Goal: Information Seeking & Learning: Find specific page/section

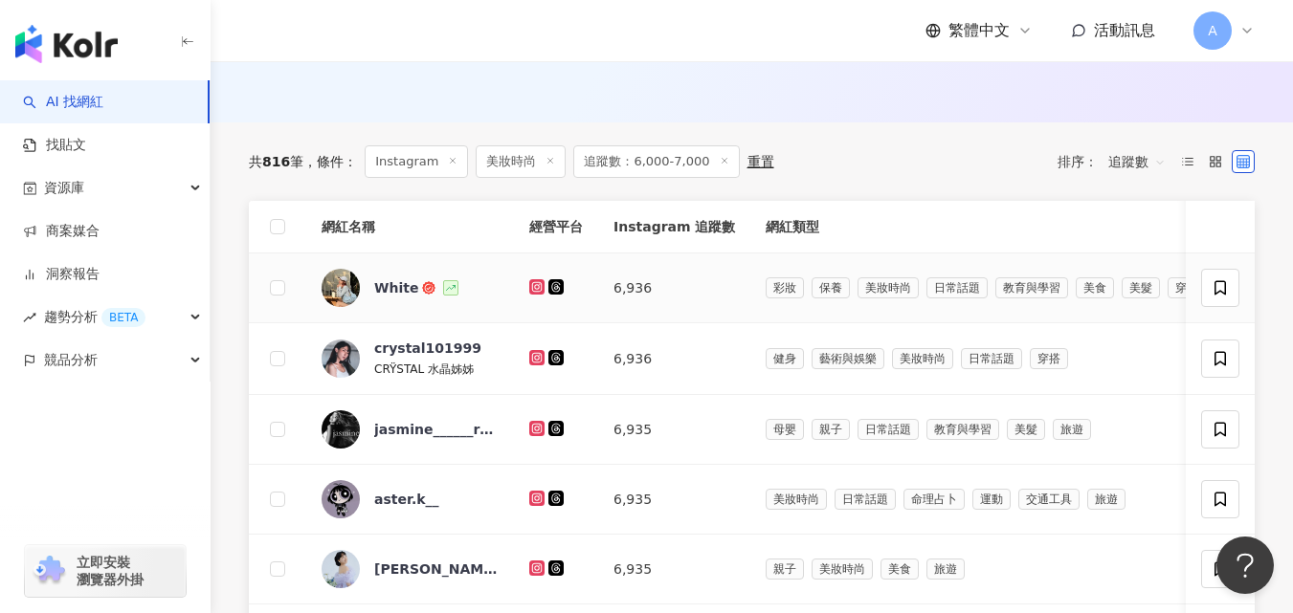
click at [533, 290] on icon at bounding box center [537, 286] width 8 height 8
click at [536, 359] on icon at bounding box center [536, 357] width 3 height 3
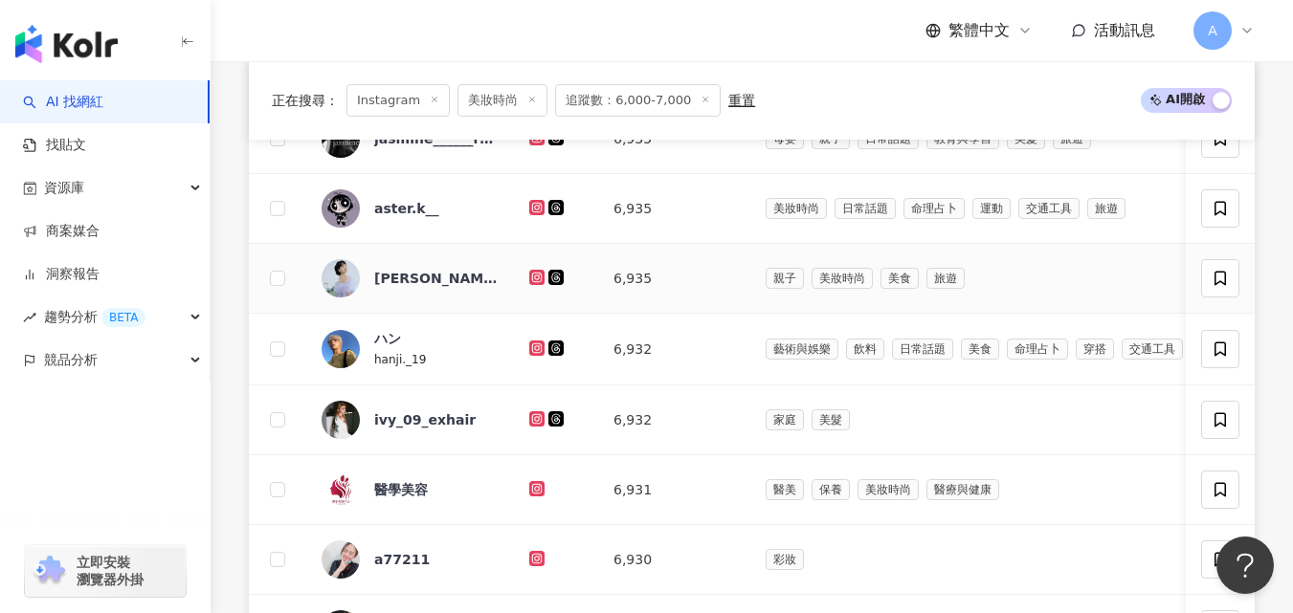
scroll to position [869, 0]
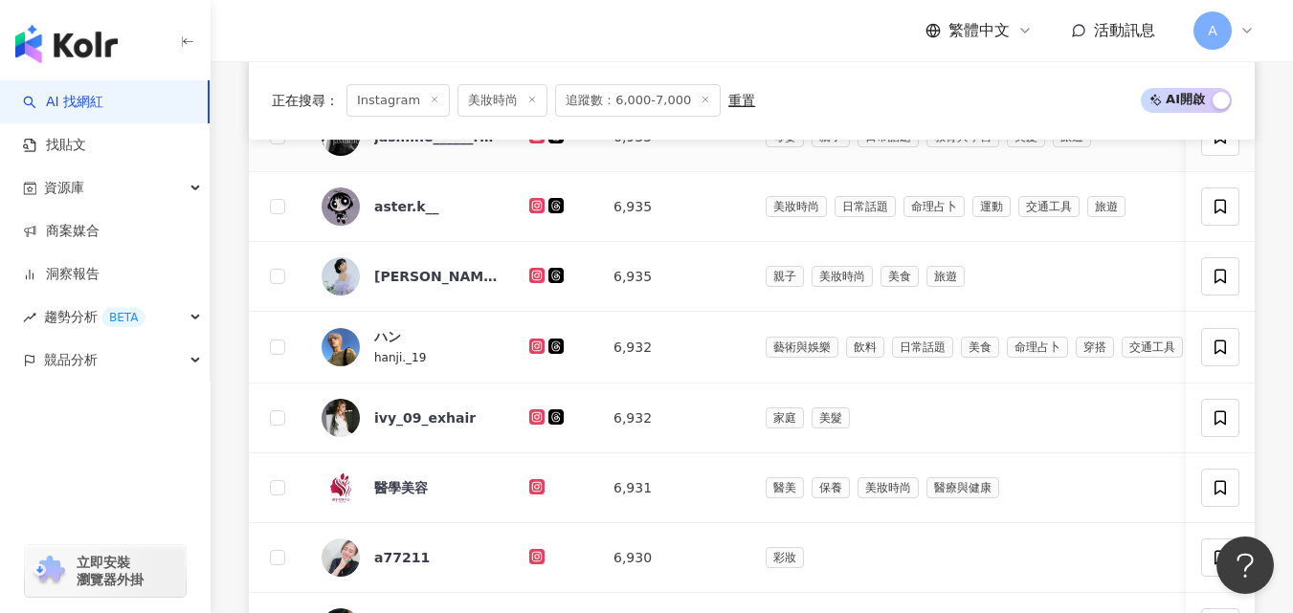
click at [536, 142] on icon at bounding box center [537, 135] width 12 height 11
click at [534, 209] on icon at bounding box center [537, 205] width 8 height 8
click at [537, 281] on icon at bounding box center [537, 275] width 12 height 11
click at [534, 354] on icon at bounding box center [536, 346] width 15 height 15
click at [534, 420] on icon at bounding box center [537, 416] width 8 height 8
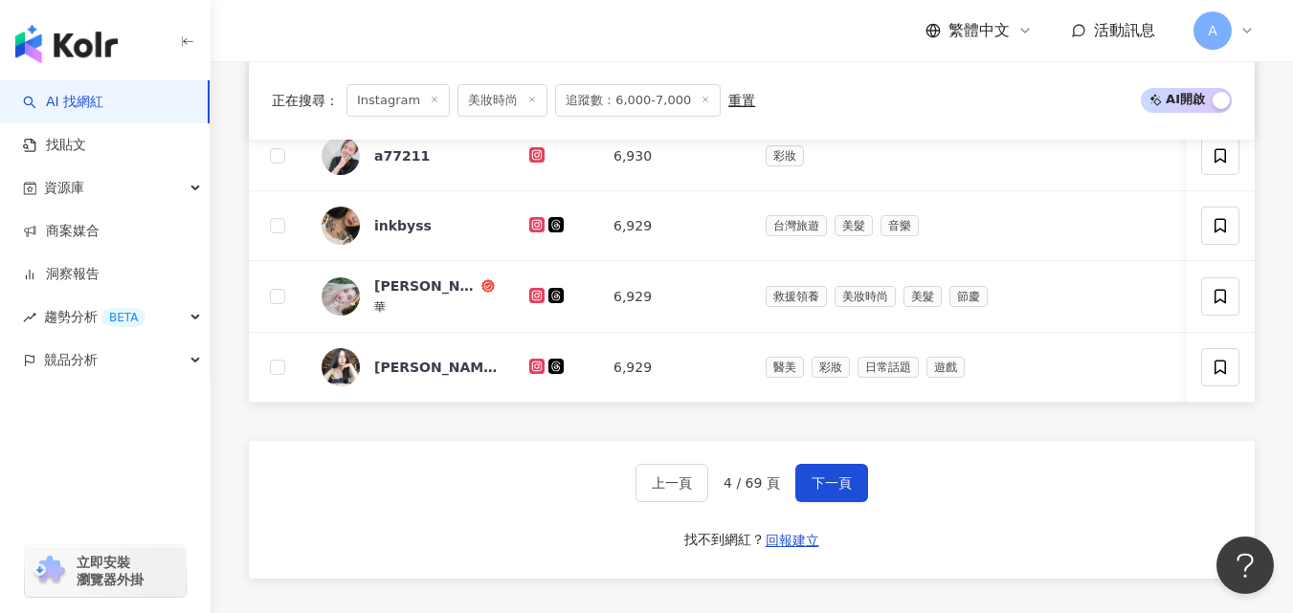
scroll to position [1292, 0]
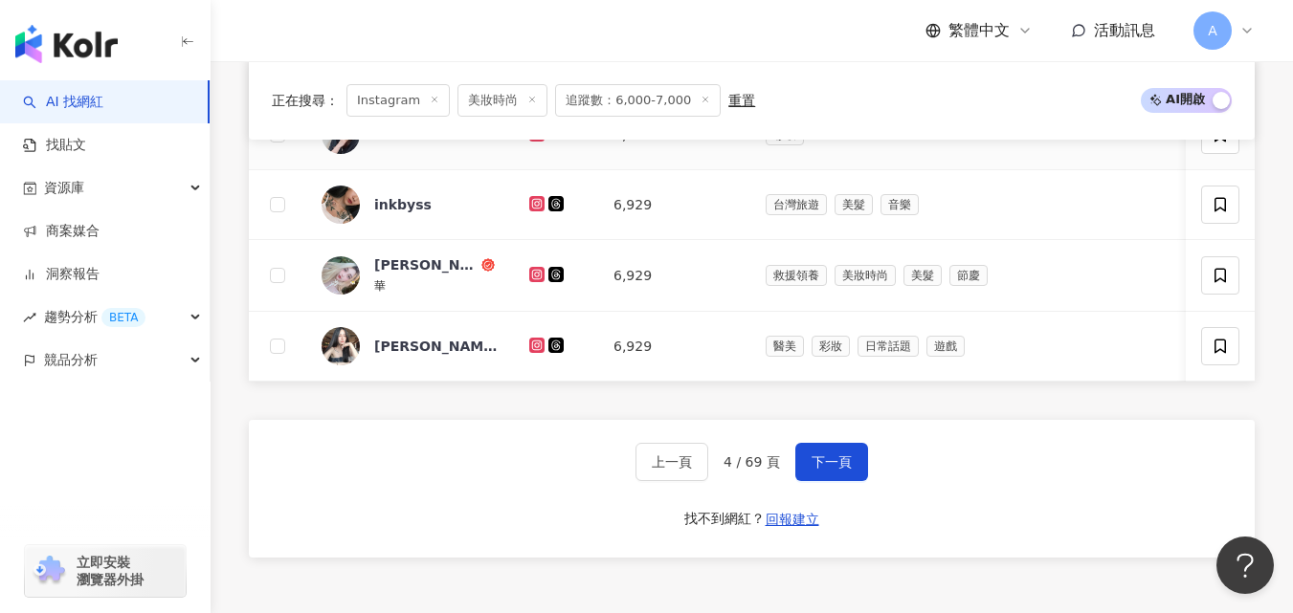
click at [531, 142] on icon at bounding box center [536, 133] width 15 height 15
click at [534, 278] on icon at bounding box center [537, 274] width 8 height 8
click at [542, 351] on icon at bounding box center [537, 345] width 12 height 11
click at [829, 470] on span "下一頁" at bounding box center [832, 462] width 40 height 15
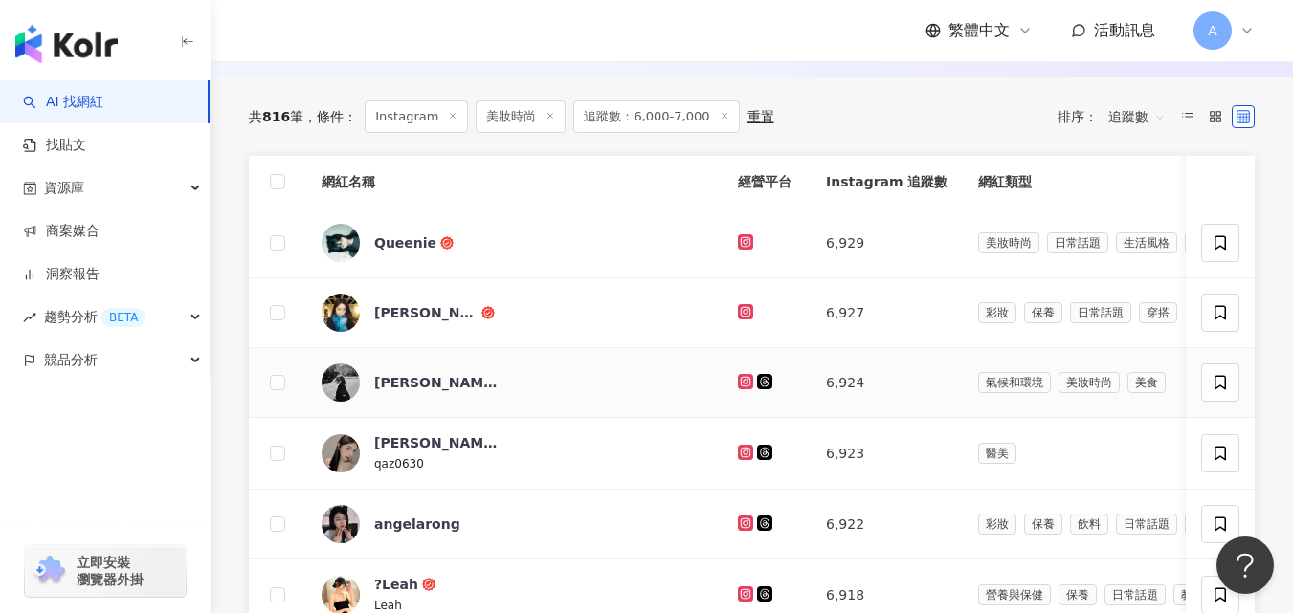
scroll to position [646, 0]
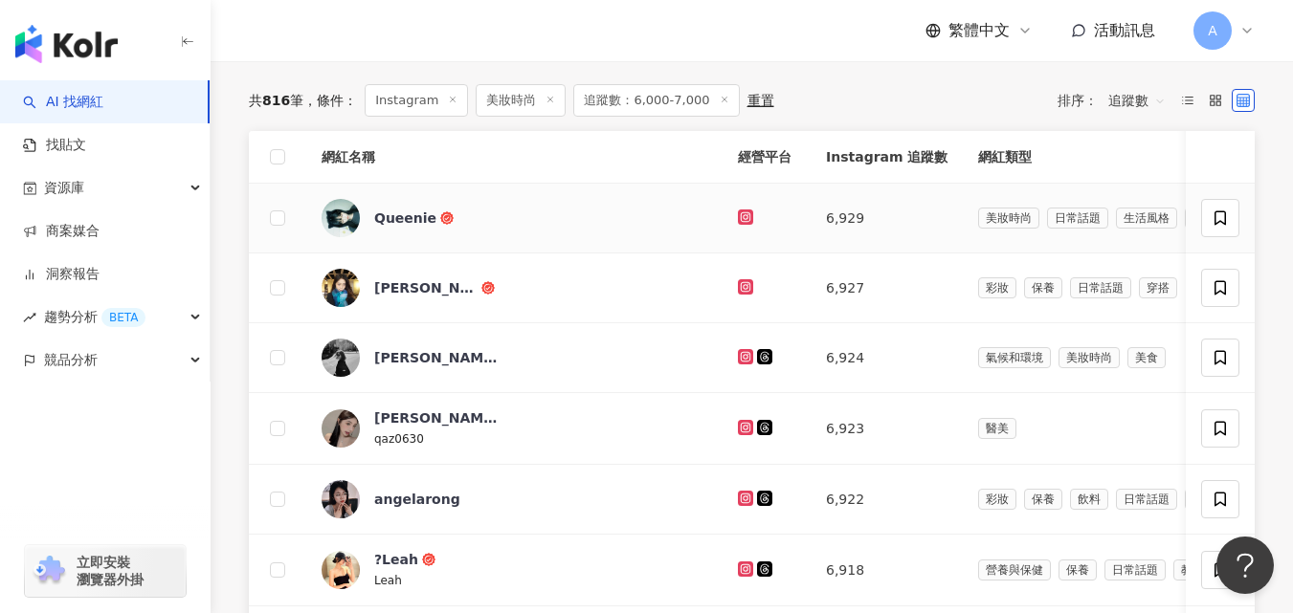
click at [753, 226] on link at bounding box center [747, 218] width 19 height 15
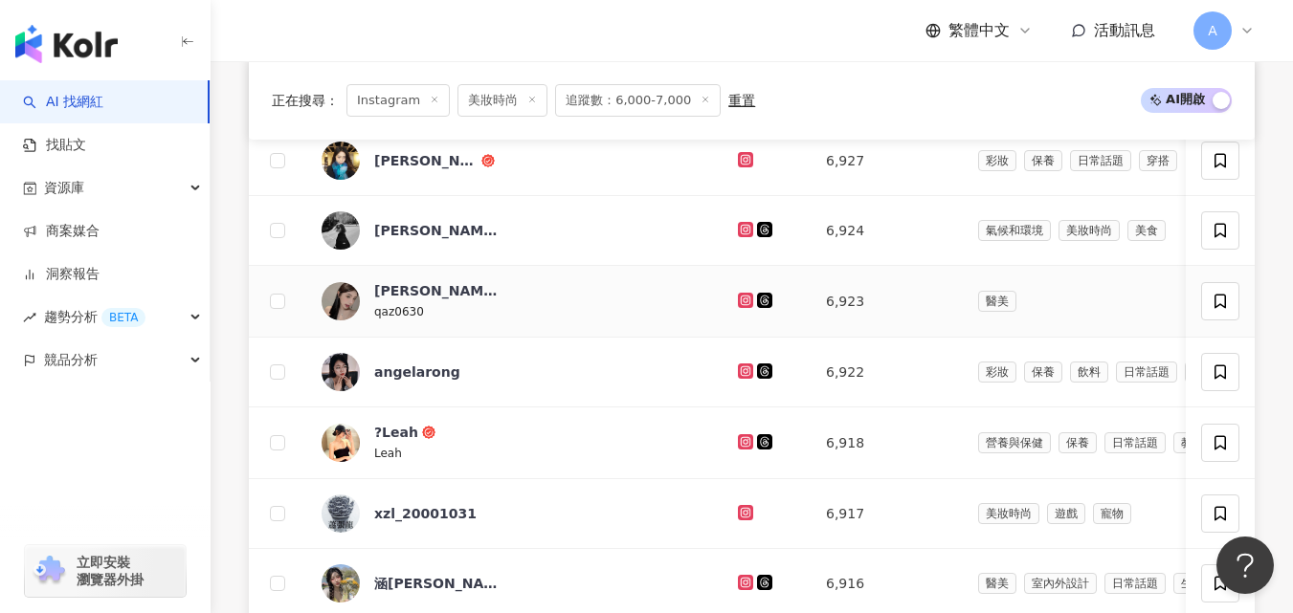
scroll to position [774, 0]
click at [745, 167] on icon at bounding box center [745, 158] width 15 height 15
click at [744, 234] on icon at bounding box center [746, 228] width 12 height 11
click at [741, 307] on icon at bounding box center [745, 299] width 15 height 15
click at [749, 378] on icon at bounding box center [745, 370] width 15 height 15
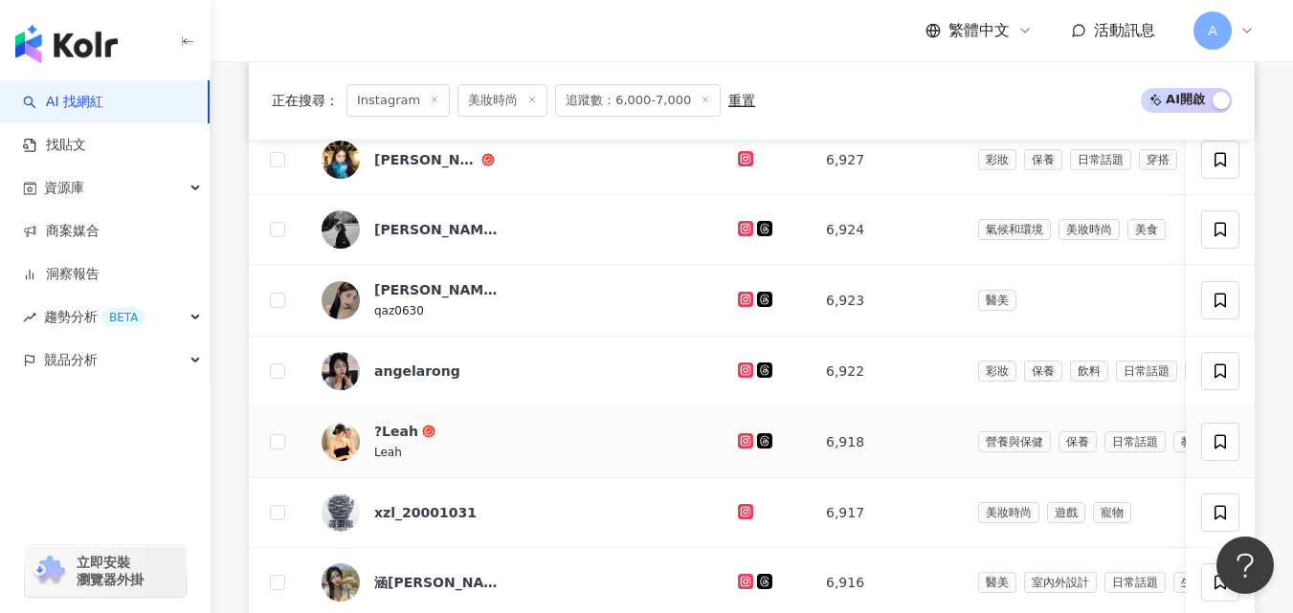
click at [746, 447] on icon at bounding box center [746, 440] width 12 height 11
click at [742, 515] on icon at bounding box center [746, 511] width 8 height 8
click at [748, 585] on icon at bounding box center [746, 581] width 8 height 8
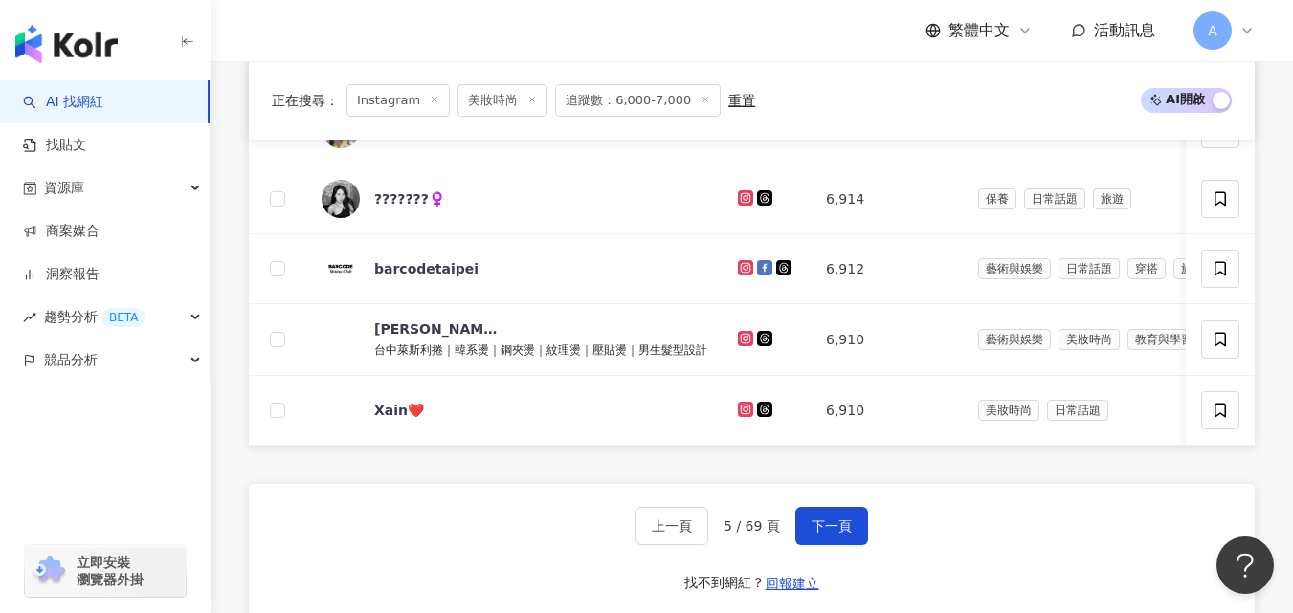
scroll to position [1230, 0]
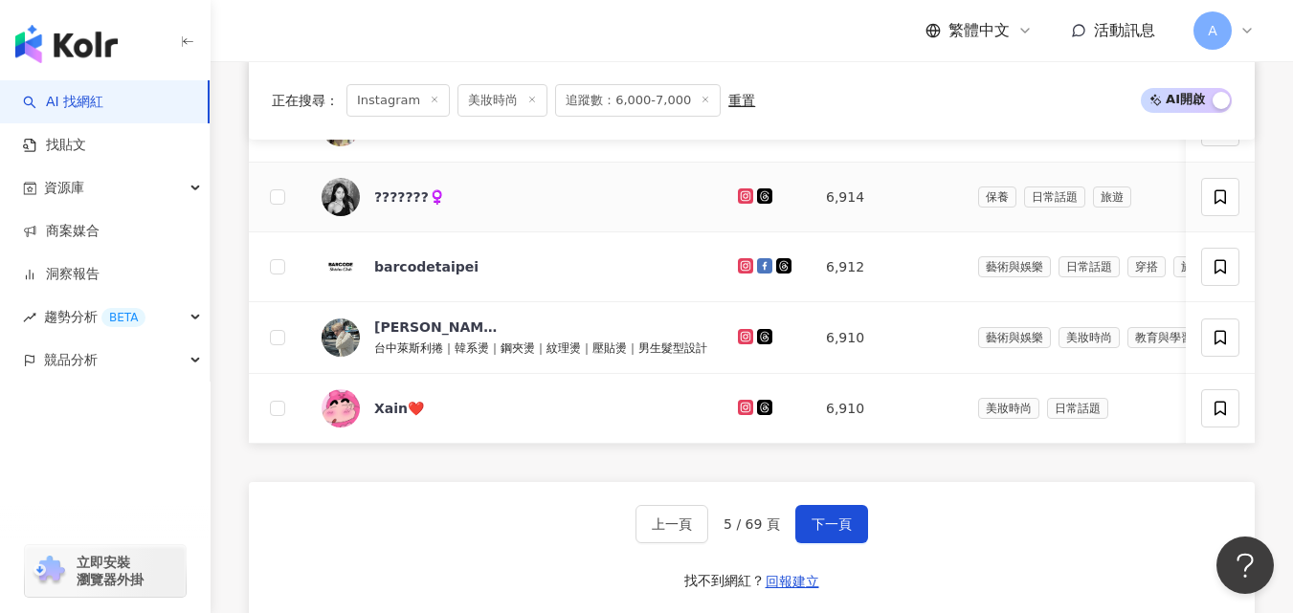
click at [742, 204] on icon at bounding box center [745, 196] width 15 height 15
click at [743, 411] on icon at bounding box center [746, 407] width 8 height 8
click at [857, 544] on button "下一頁" at bounding box center [831, 524] width 73 height 38
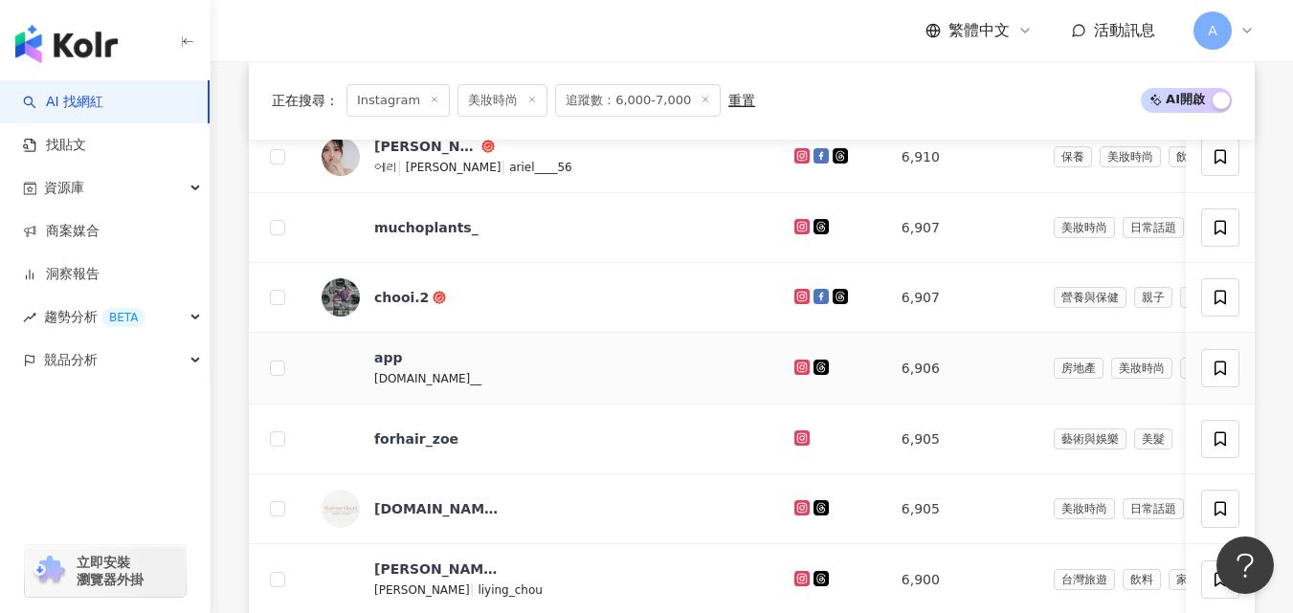
scroll to position [707, 0]
click at [794, 165] on icon at bounding box center [801, 156] width 15 height 15
click at [798, 301] on icon at bounding box center [802, 297] width 8 height 8
click at [798, 371] on icon at bounding box center [802, 368] width 8 height 8
click at [800, 440] on icon at bounding box center [801, 438] width 3 height 3
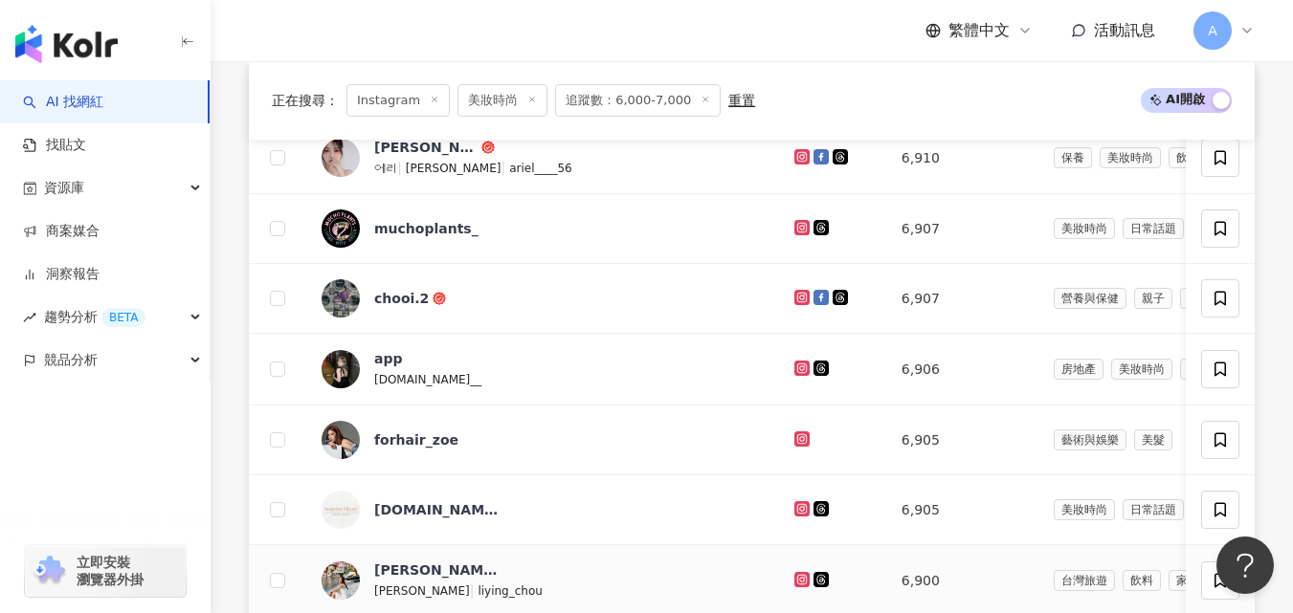
click at [794, 588] on icon at bounding box center [801, 579] width 15 height 15
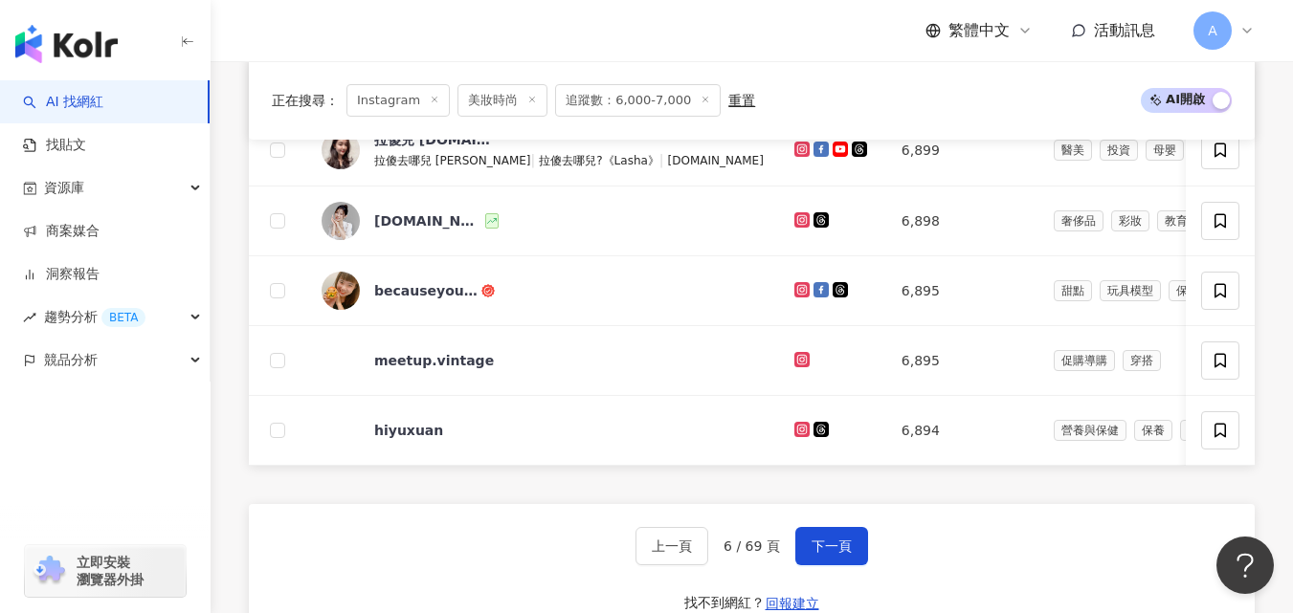
scroll to position [1209, 0]
click at [794, 158] on icon at bounding box center [801, 150] width 15 height 15
click at [794, 230] on link at bounding box center [803, 221] width 19 height 15
click at [798, 294] on icon at bounding box center [802, 290] width 8 height 8
click at [798, 434] on icon at bounding box center [802, 430] width 8 height 8
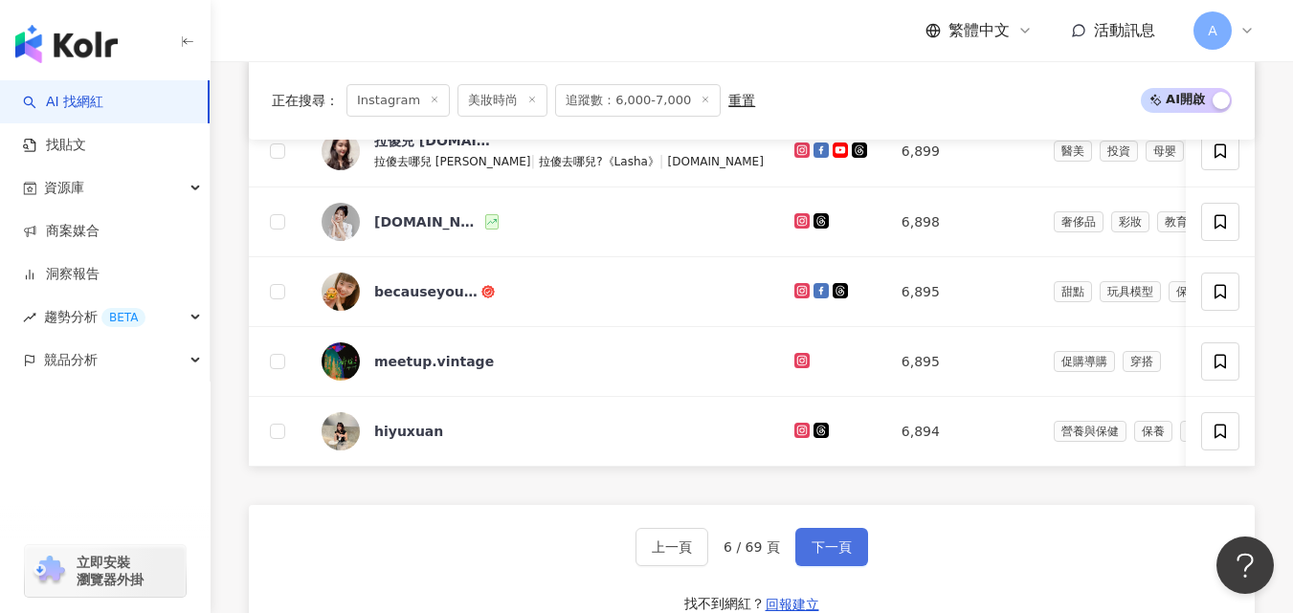
click at [828, 555] on span "下一頁" at bounding box center [832, 547] width 40 height 15
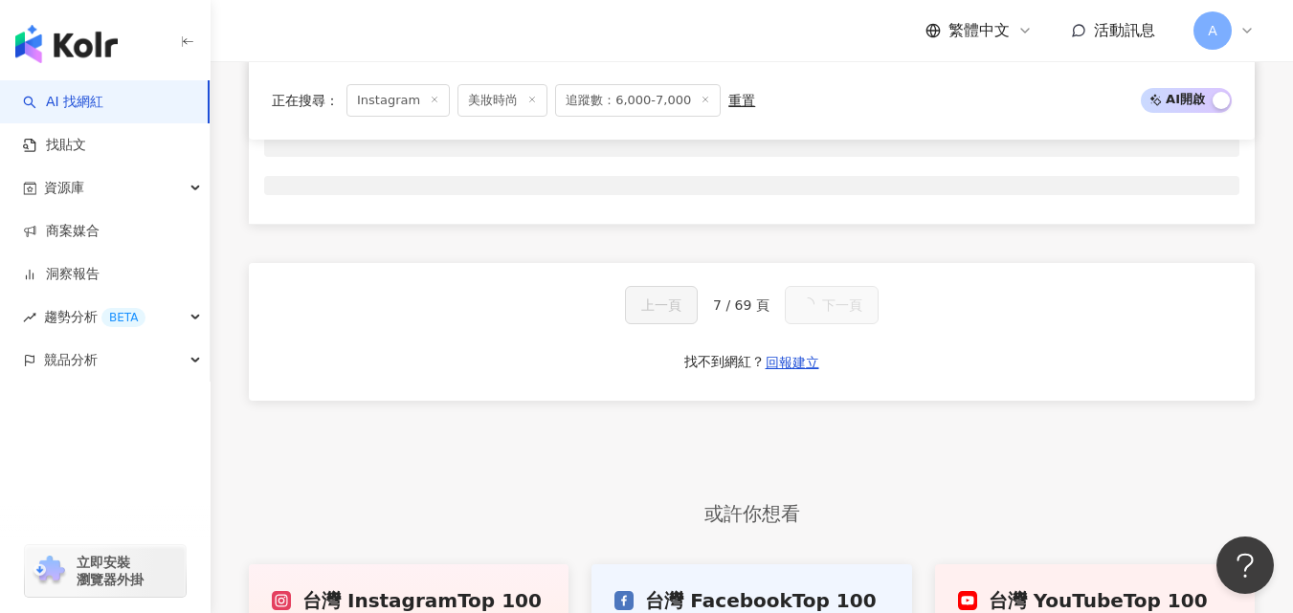
scroll to position [664, 0]
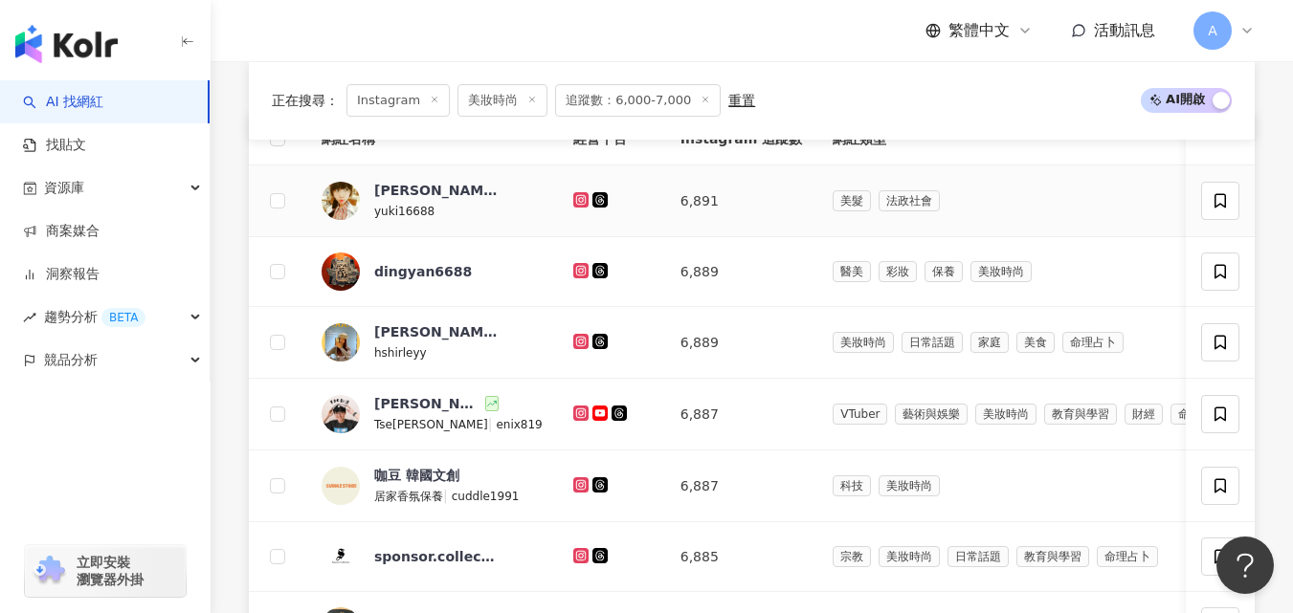
click at [577, 203] on icon at bounding box center [581, 199] width 8 height 8
click at [575, 277] on icon at bounding box center [581, 270] width 12 height 11
click at [579, 343] on icon at bounding box center [580, 341] width 3 height 3
click at [575, 419] on icon at bounding box center [581, 413] width 12 height 11
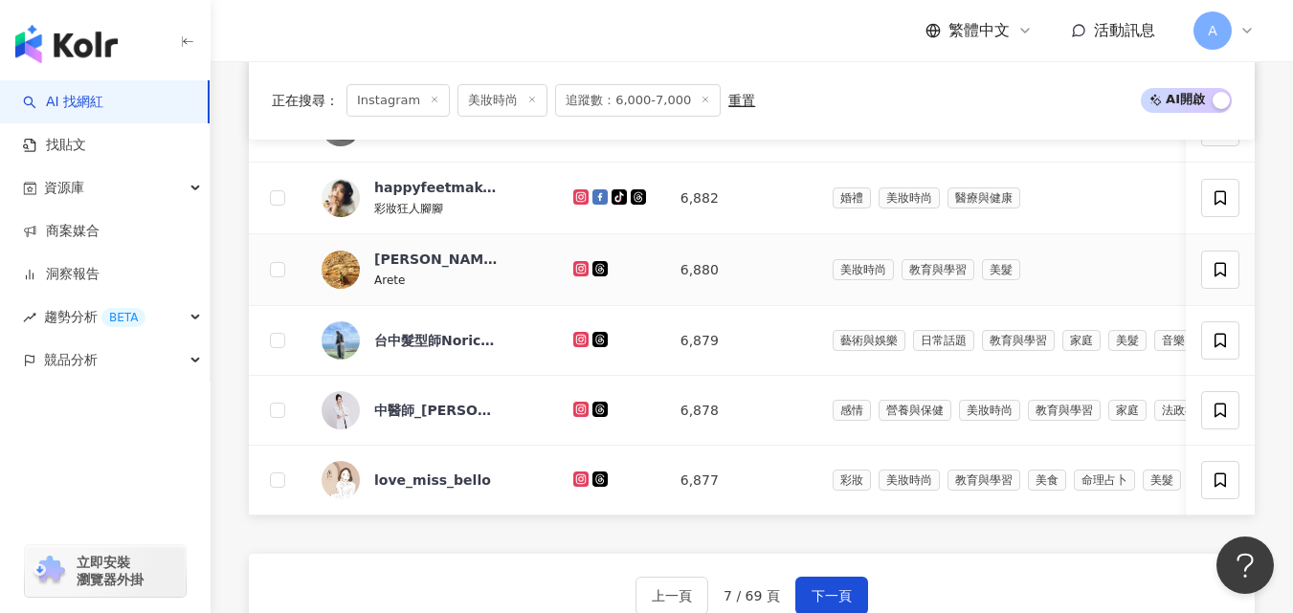
scroll to position [1163, 0]
click at [573, 135] on icon at bounding box center [580, 127] width 15 height 15
click at [575, 204] on icon at bounding box center [581, 197] width 12 height 11
click at [597, 370] on td at bounding box center [611, 342] width 107 height 70
click at [577, 273] on icon at bounding box center [581, 269] width 8 height 8
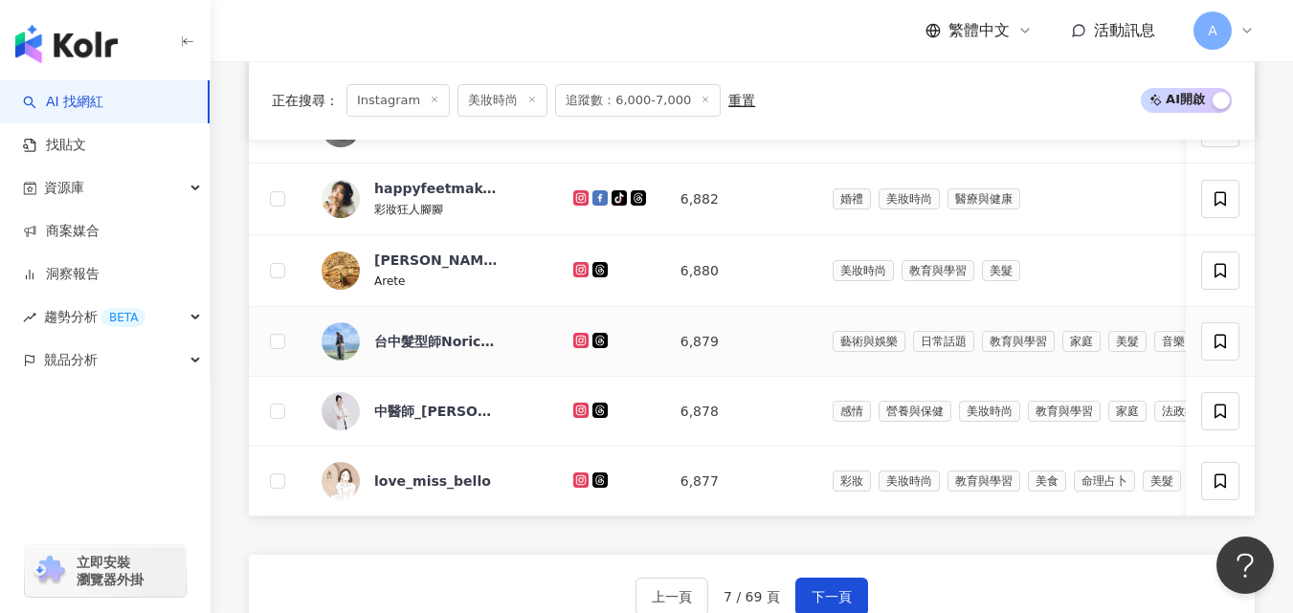
click at [579, 342] on icon at bounding box center [580, 340] width 3 height 3
click at [575, 416] on icon at bounding box center [581, 410] width 12 height 11
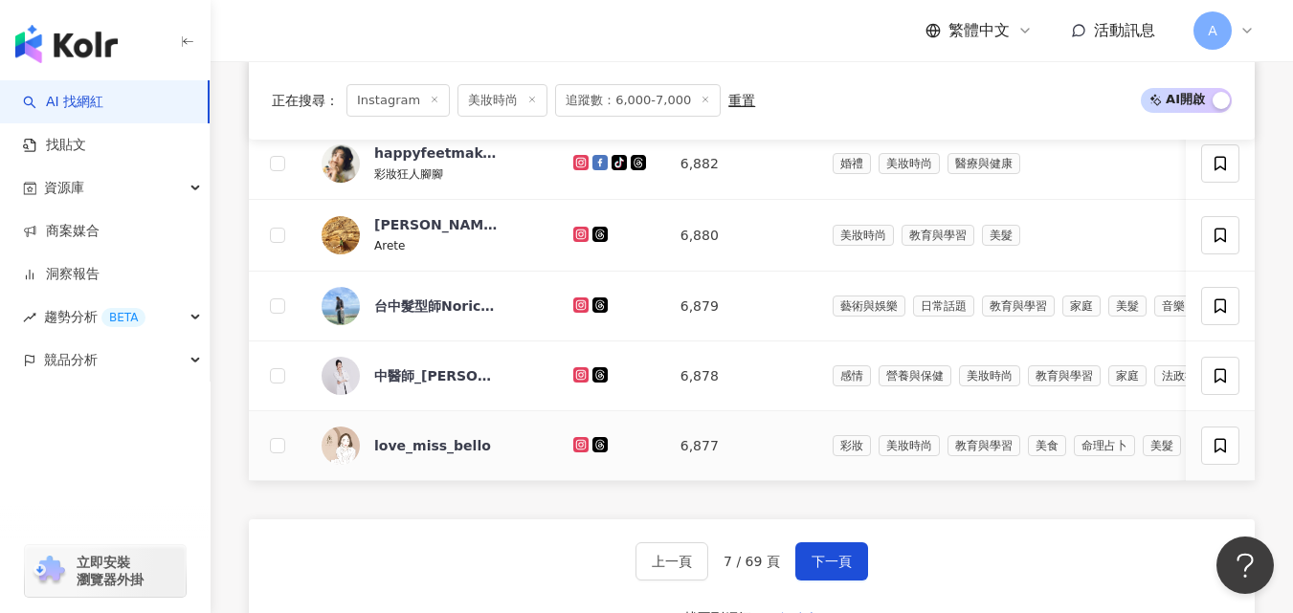
scroll to position [1204, 0]
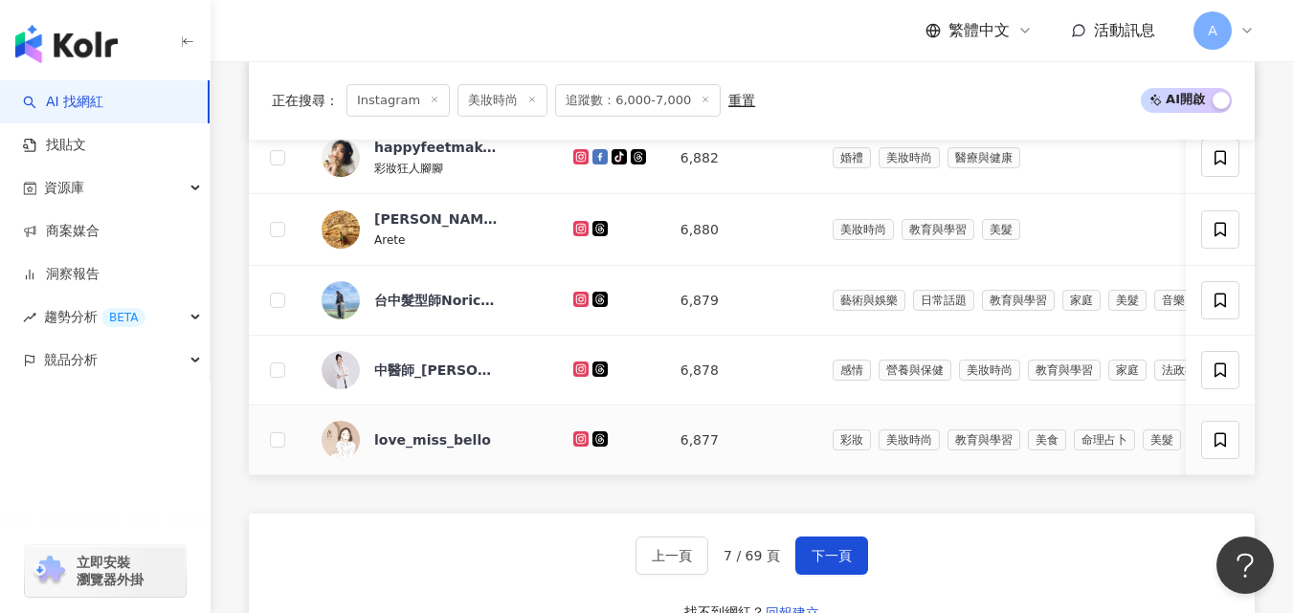
click at [579, 440] on icon at bounding box center [580, 438] width 3 height 3
click at [814, 564] on span "下一頁" at bounding box center [832, 555] width 40 height 15
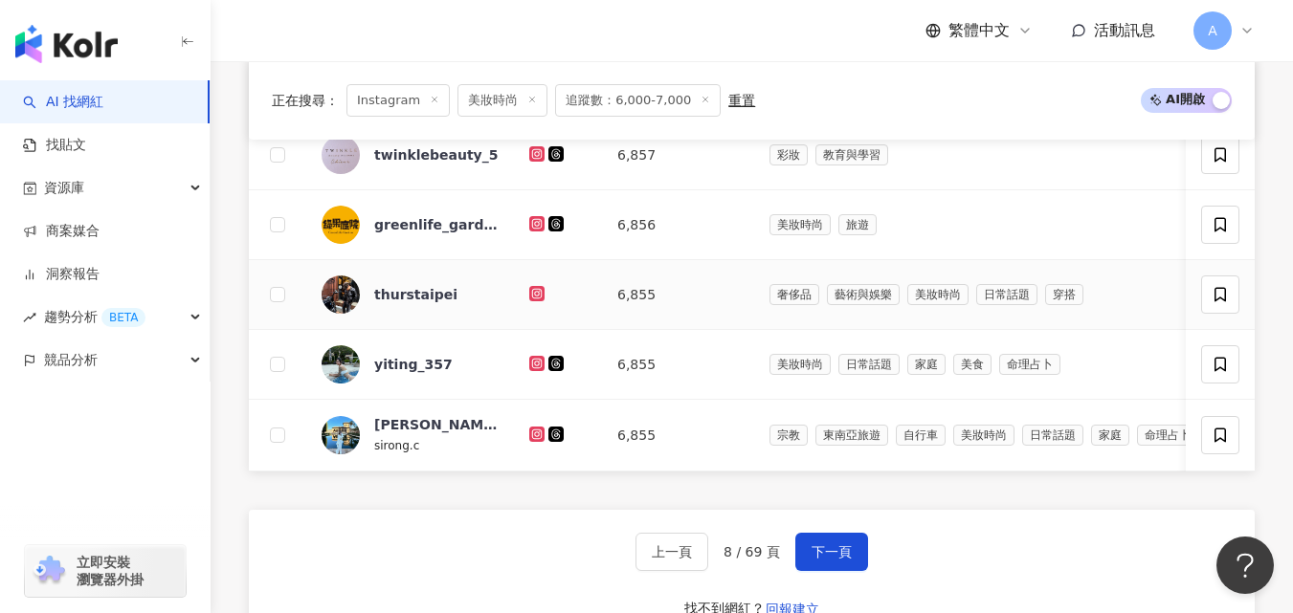
click at [536, 300] on icon at bounding box center [537, 293] width 12 height 11
click at [540, 367] on icon at bounding box center [537, 363] width 8 height 8
click at [534, 437] on icon at bounding box center [537, 434] width 8 height 8
click at [818, 560] on span "下一頁" at bounding box center [832, 552] width 40 height 15
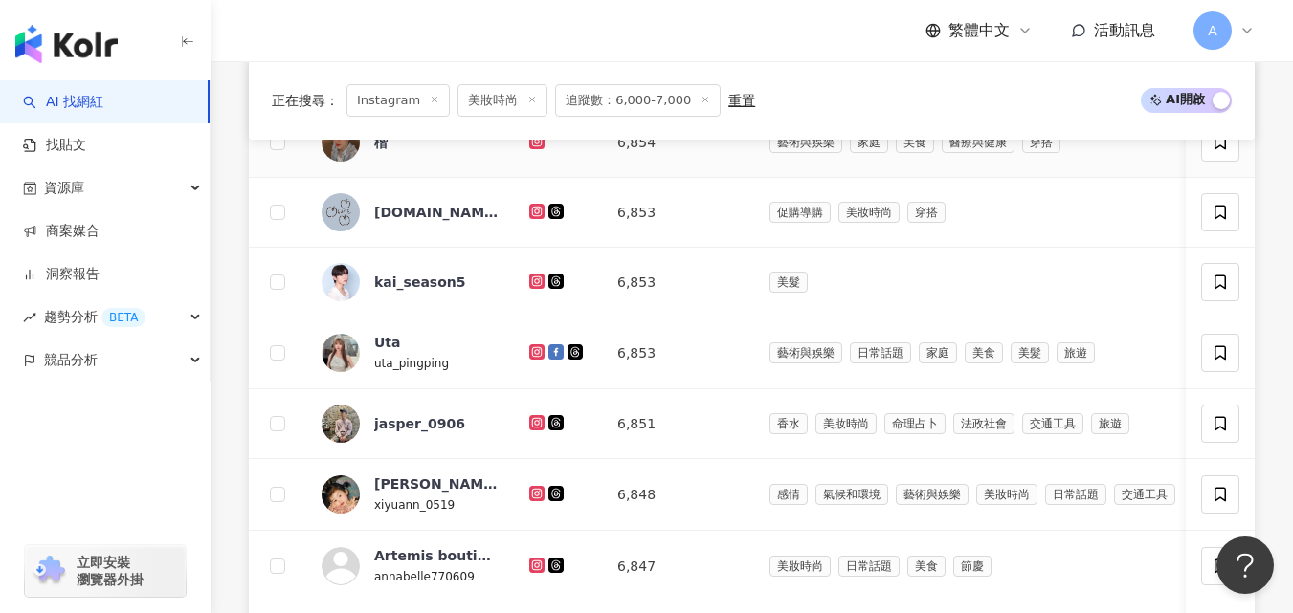
scroll to position [765, 0]
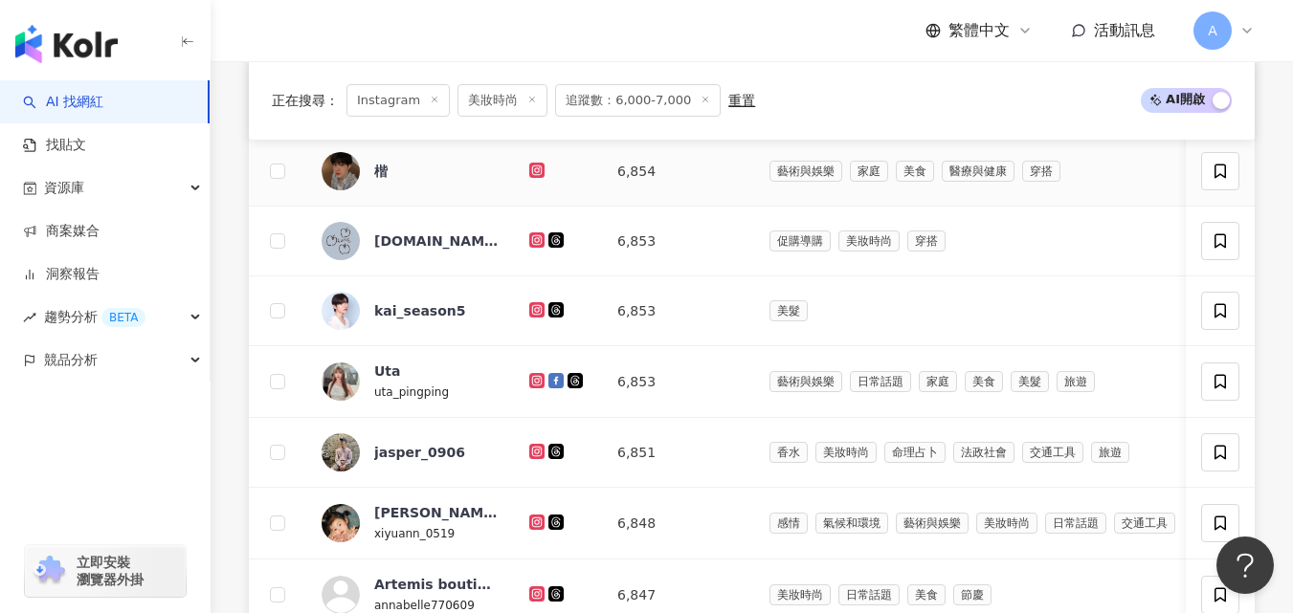
click at [533, 176] on icon at bounding box center [537, 170] width 12 height 11
click at [534, 173] on icon at bounding box center [537, 170] width 8 height 8
click at [531, 318] on icon at bounding box center [536, 309] width 15 height 15
click at [535, 387] on icon at bounding box center [537, 380] width 12 height 11
click at [538, 453] on icon at bounding box center [536, 451] width 3 height 3
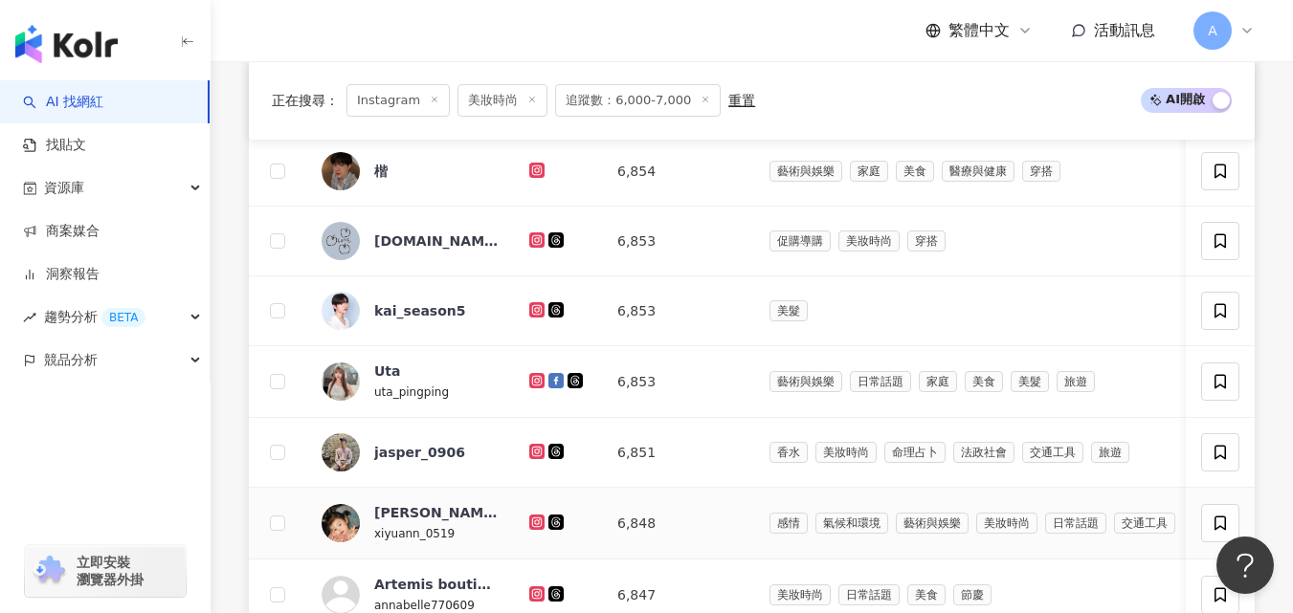
click at [538, 525] on icon at bounding box center [537, 522] width 8 height 8
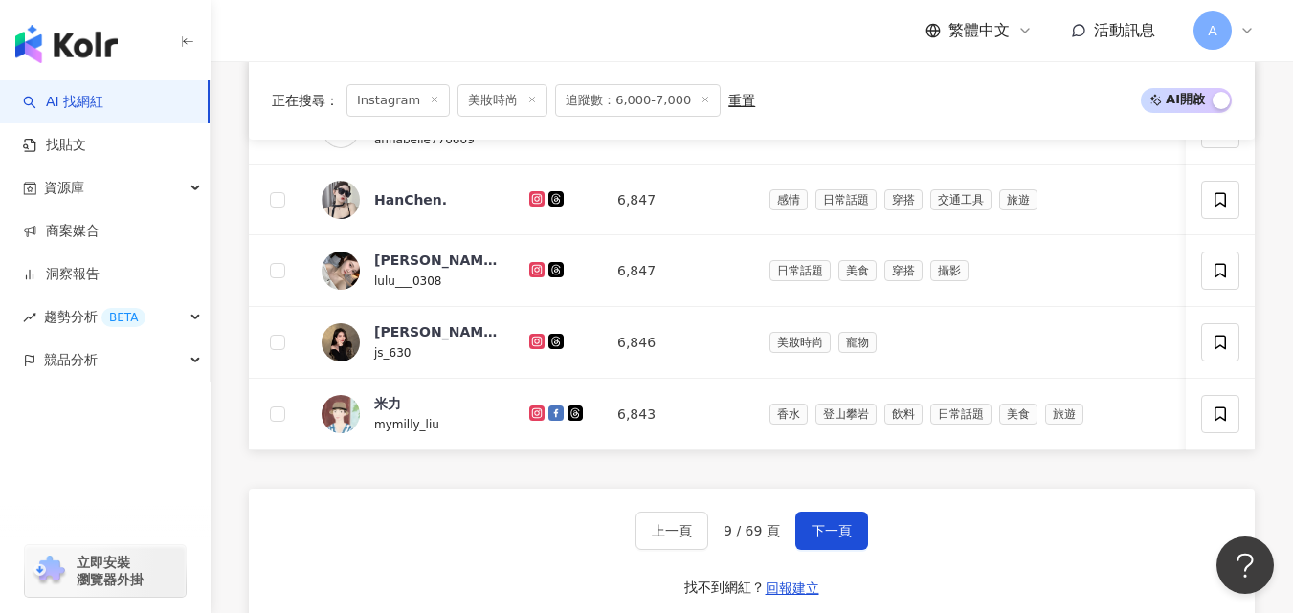
scroll to position [1247, 0]
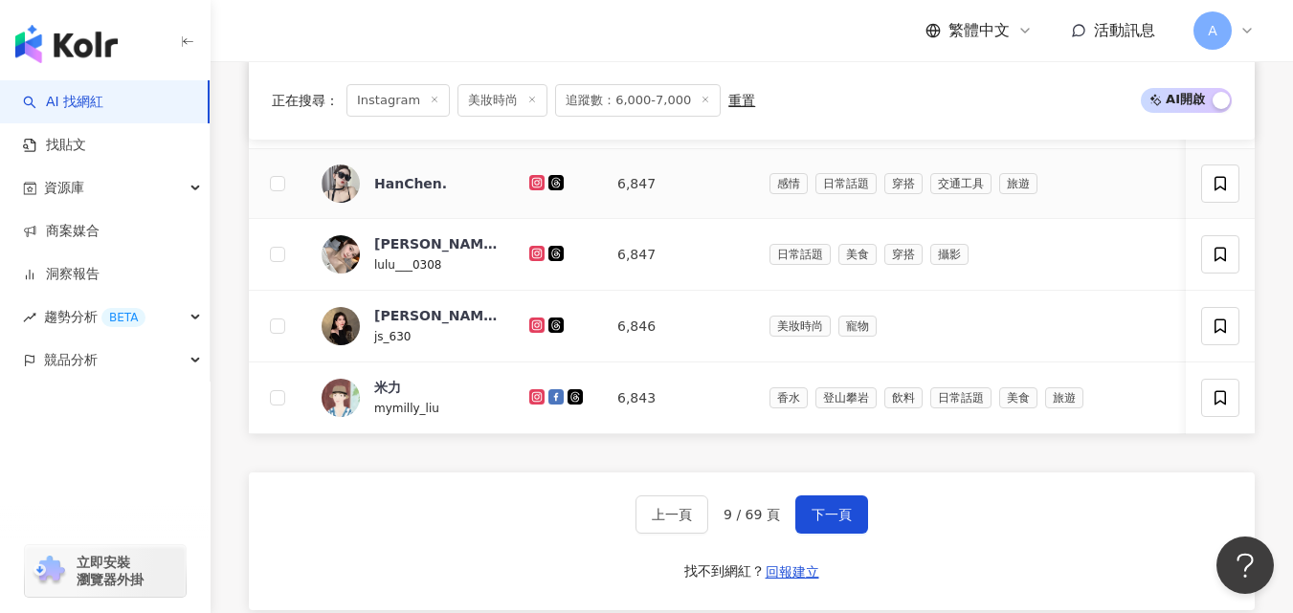
click at [534, 189] on icon at bounding box center [537, 182] width 12 height 11
click at [536, 261] on icon at bounding box center [536, 253] width 15 height 15
click at [532, 403] on icon at bounding box center [537, 396] width 12 height 11
click at [825, 528] on button "下一頁" at bounding box center [831, 515] width 73 height 38
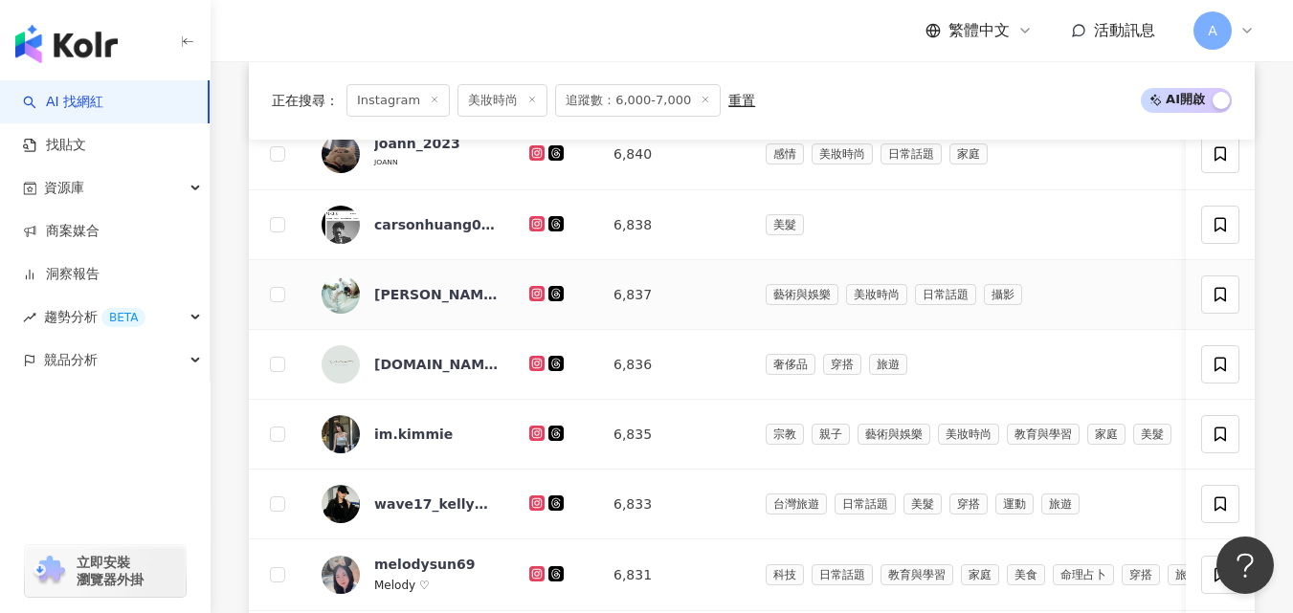
scroll to position [729, 0]
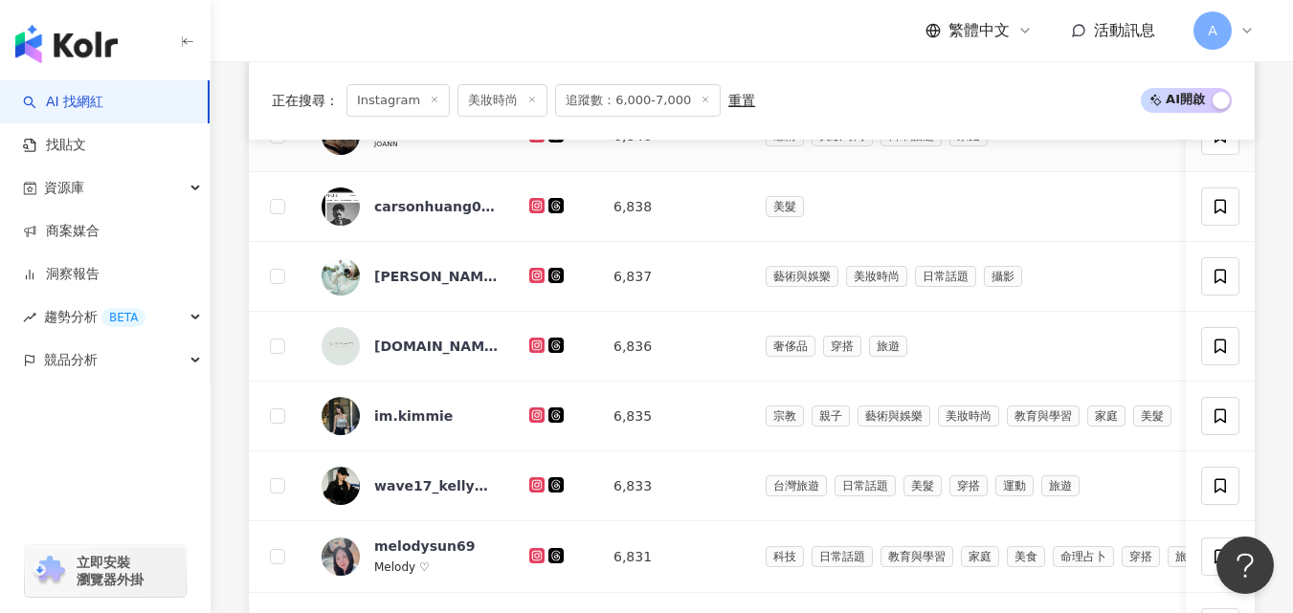
click at [537, 138] on icon at bounding box center [537, 134] width 8 height 8
click at [539, 209] on icon at bounding box center [537, 205] width 8 height 8
click at [543, 283] on icon at bounding box center [536, 275] width 15 height 15
click at [532, 421] on icon at bounding box center [537, 415] width 12 height 11
click at [532, 564] on icon at bounding box center [536, 555] width 15 height 15
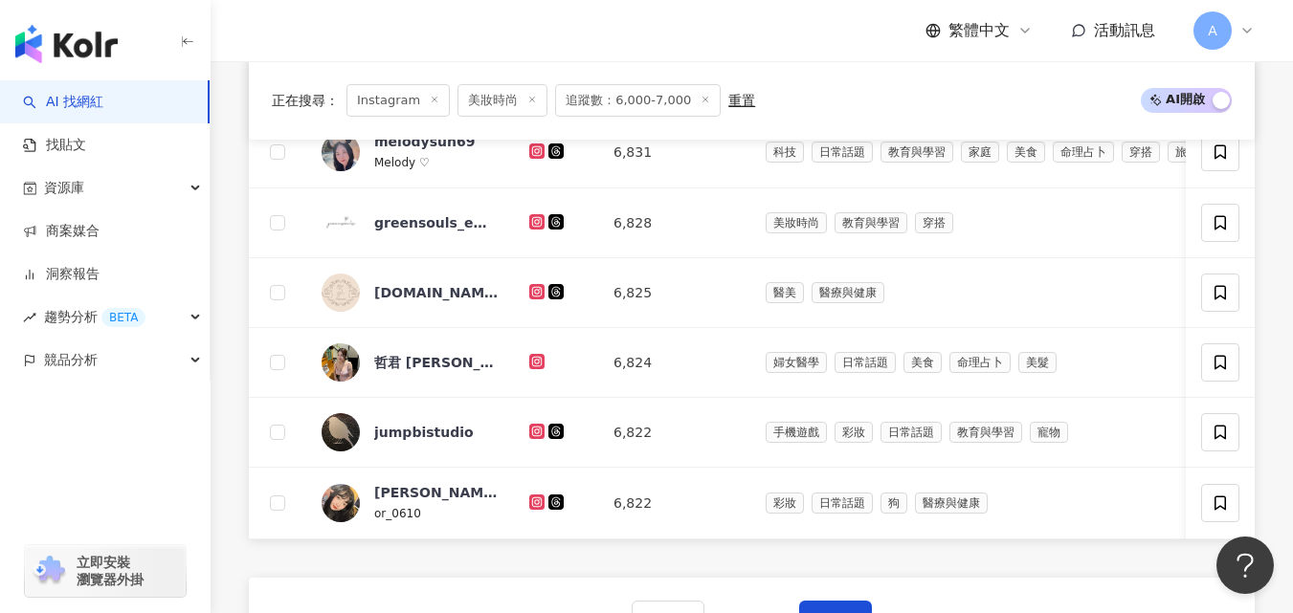
scroll to position [1257, 0]
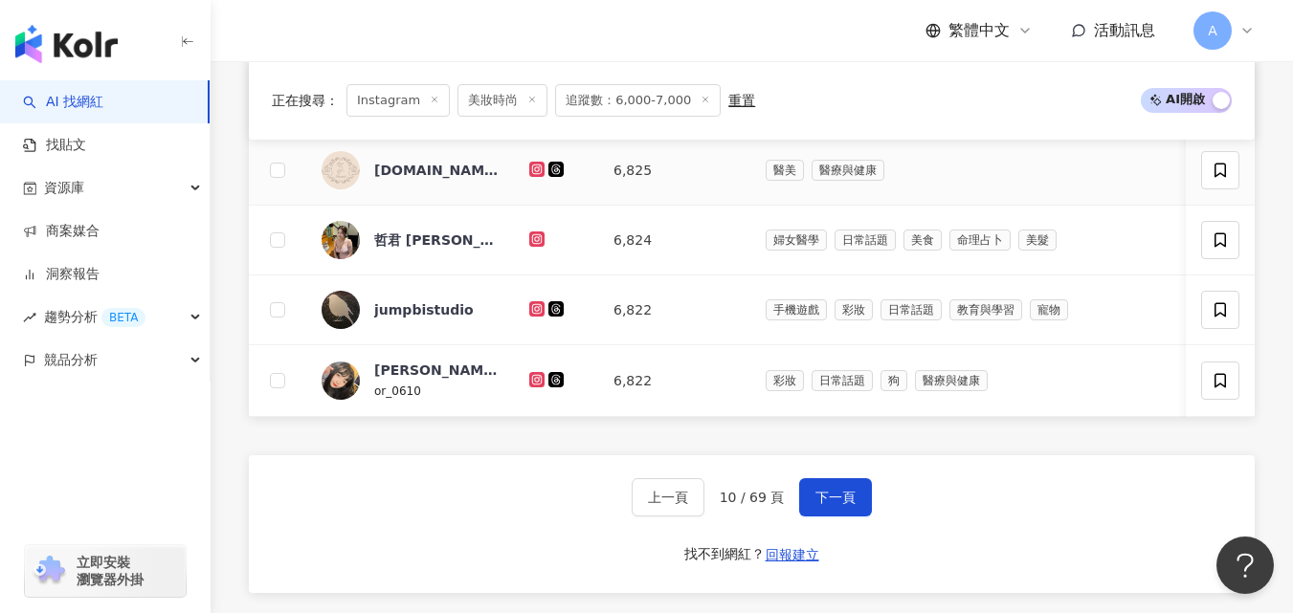
click at [535, 175] on icon at bounding box center [537, 169] width 12 height 11
click at [543, 247] on icon at bounding box center [536, 239] width 15 height 15
click at [538, 315] on icon at bounding box center [537, 308] width 12 height 11
click at [532, 388] on icon at bounding box center [536, 379] width 15 height 15
click at [815, 505] on span "下一頁" at bounding box center [835, 497] width 40 height 15
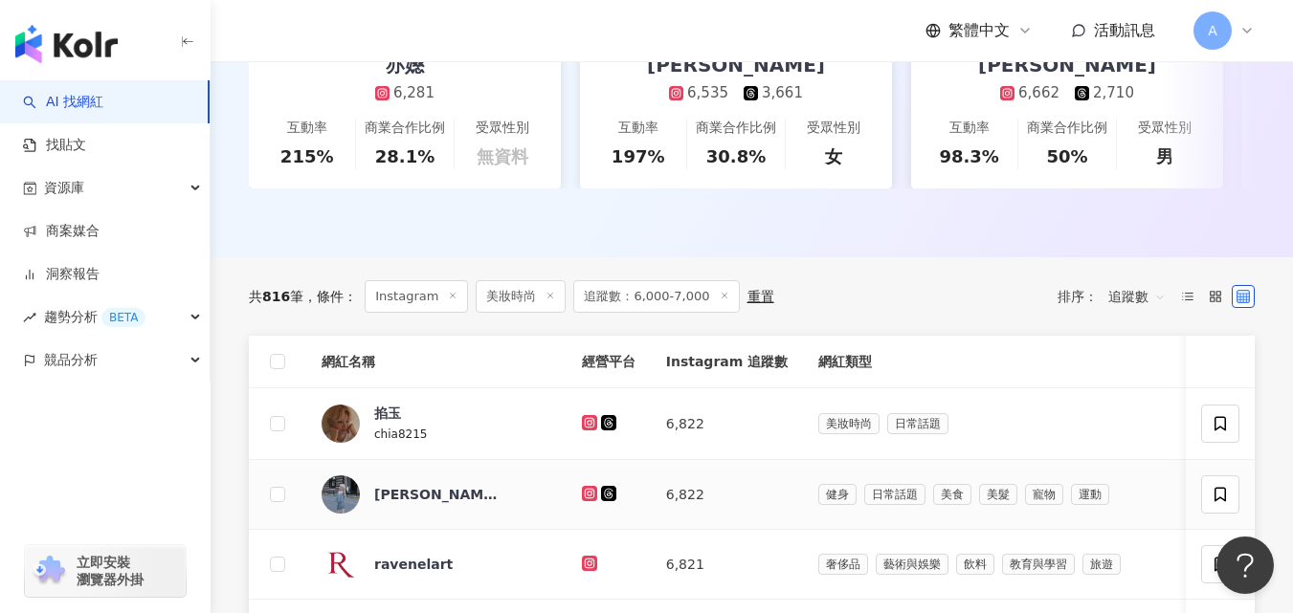
scroll to position [724, 0]
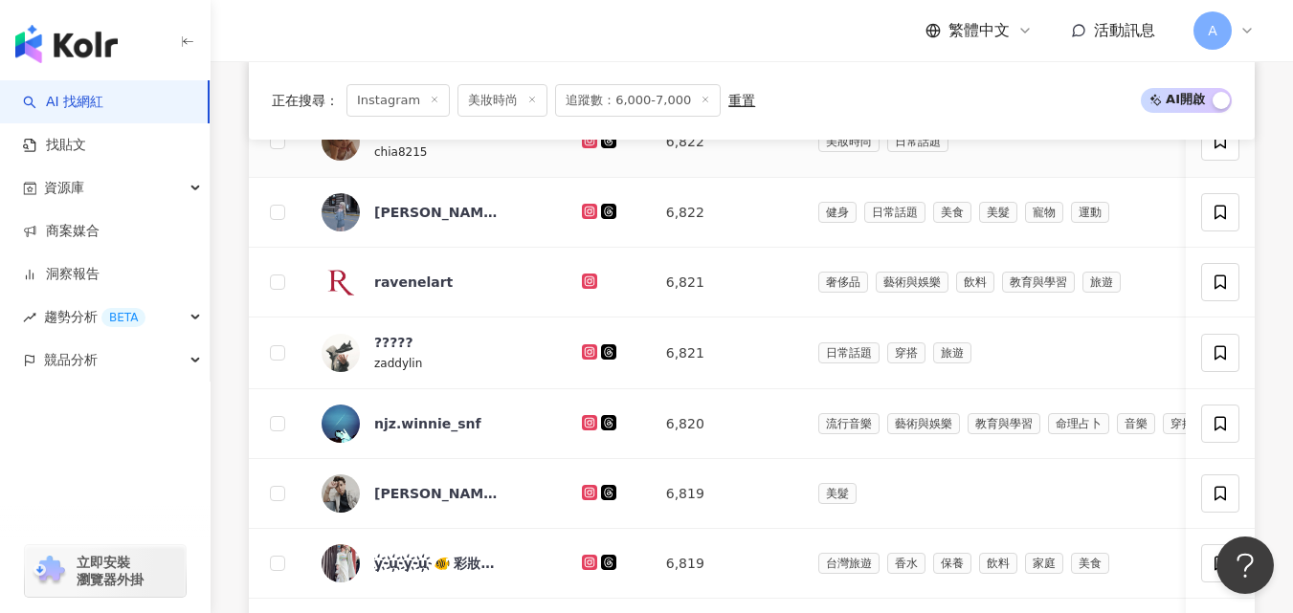
click at [584, 146] on icon at bounding box center [590, 140] width 12 height 11
click at [584, 358] on icon at bounding box center [590, 351] width 12 height 11
click at [584, 429] on icon at bounding box center [590, 422] width 12 height 11
click at [588, 494] on icon at bounding box center [589, 492] width 3 height 3
click at [582, 570] on icon at bounding box center [589, 562] width 15 height 15
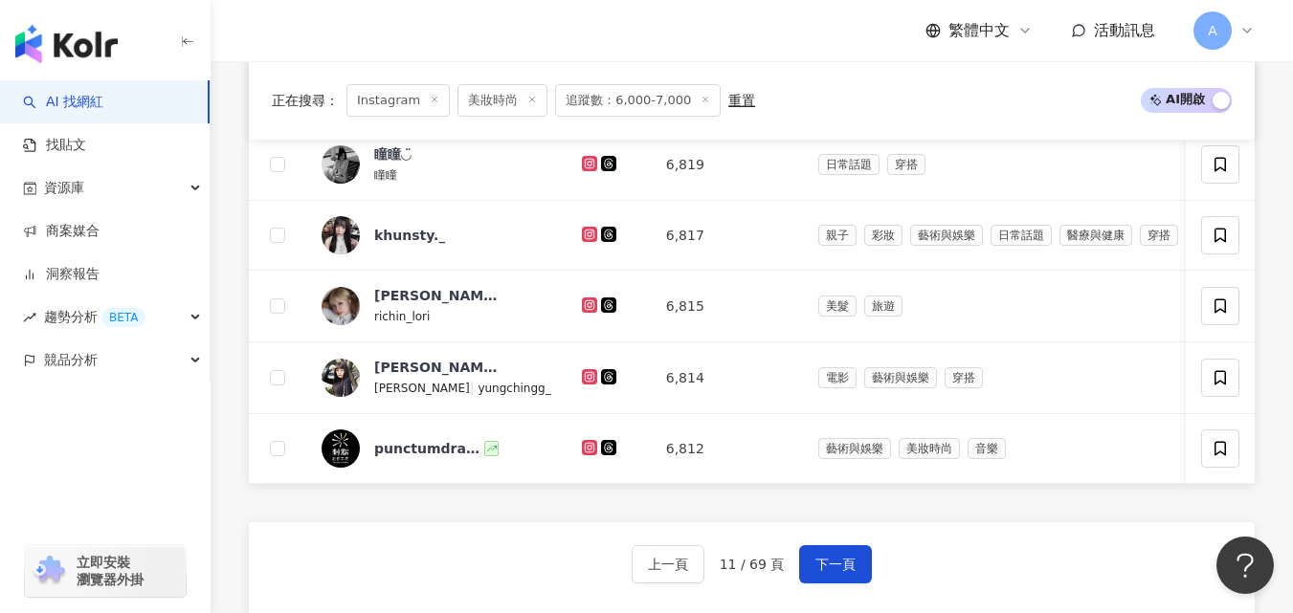
scroll to position [1194, 0]
drag, startPoint x: 803, startPoint y: 465, endPoint x: 643, endPoint y: 256, distance: 262.8
click at [715, 358] on tbody "掐玉 chia8215 6,822 美妝時尚 日常話題 0% -1.22% 0% 找相似 [PERSON_NAME]? 6,822 健身 日常話題 美食 美髮…" at bounding box center [974, 59] width 1450 height 848
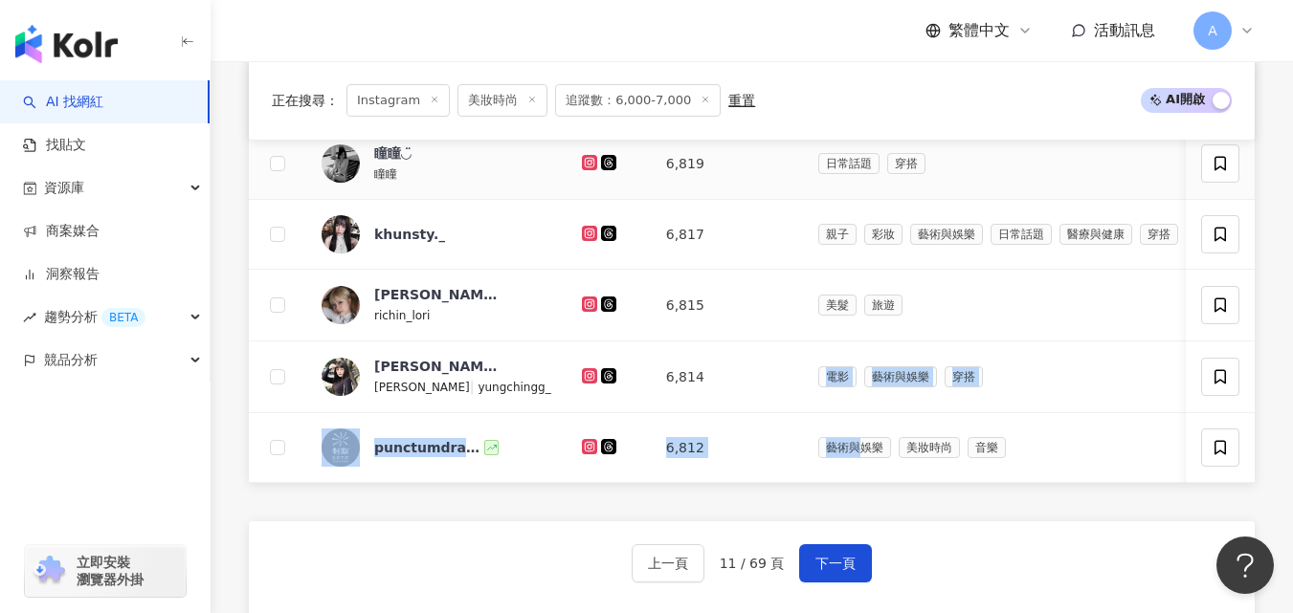
click at [582, 170] on icon at bounding box center [589, 162] width 15 height 15
click at [586, 236] on icon at bounding box center [590, 233] width 8 height 8
click at [584, 453] on icon at bounding box center [590, 446] width 12 height 11
click at [825, 579] on button "下一頁" at bounding box center [835, 564] width 73 height 38
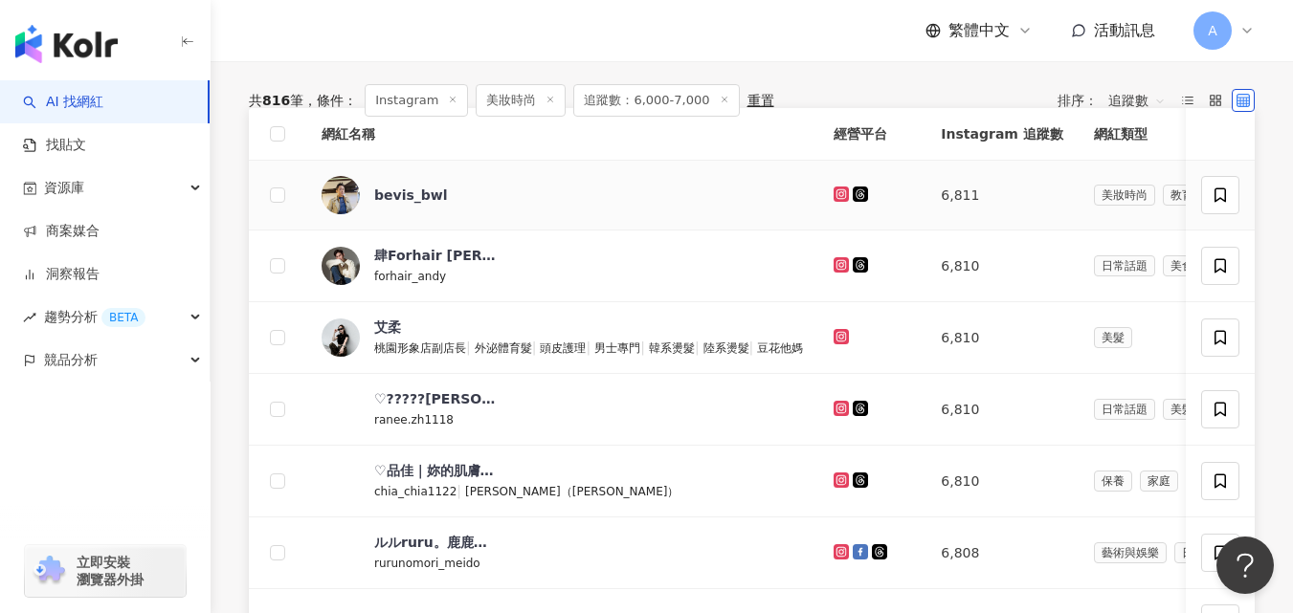
scroll to position [547, 0]
